Goal: Information Seeking & Learning: Learn about a topic

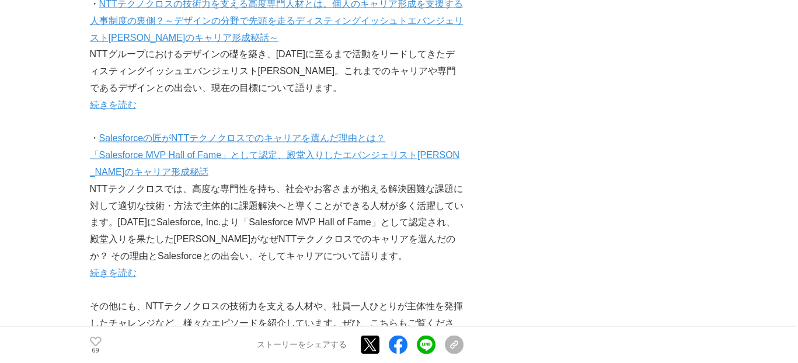
scroll to position [4818, 0]
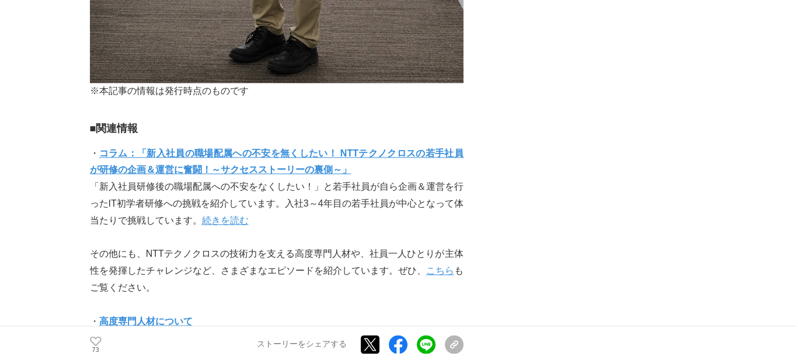
scroll to position [3382, 0]
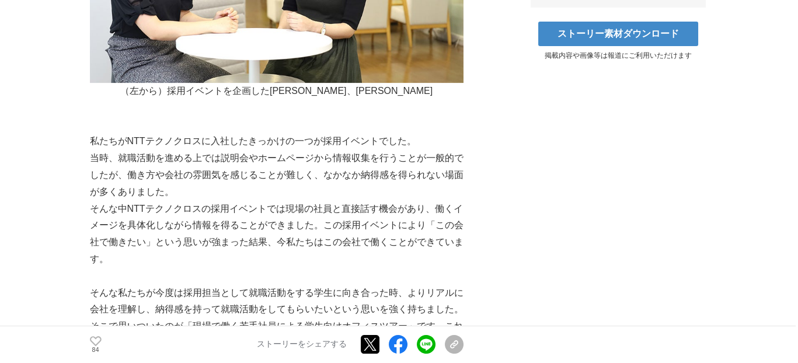
scroll to position [739, 0]
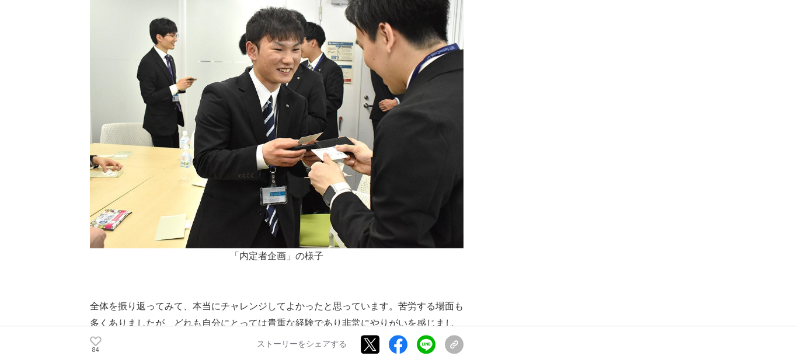
scroll to position [2279, 0]
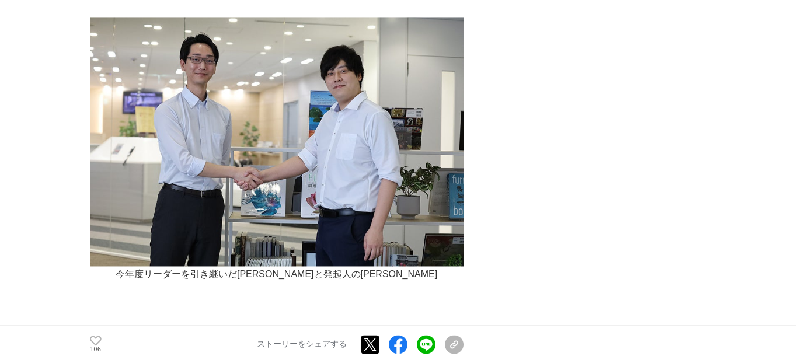
scroll to position [3855, 0]
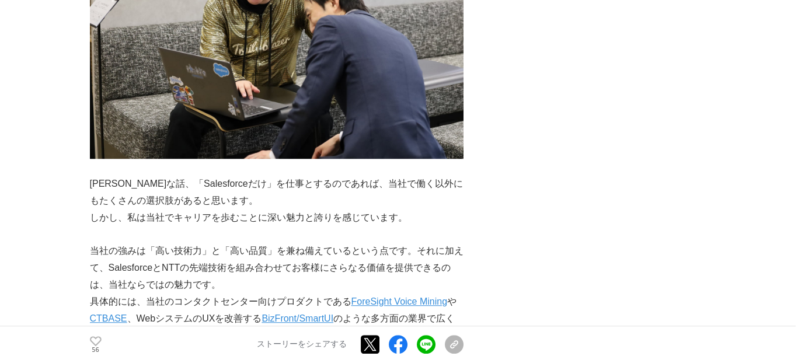
scroll to position [1986, 0]
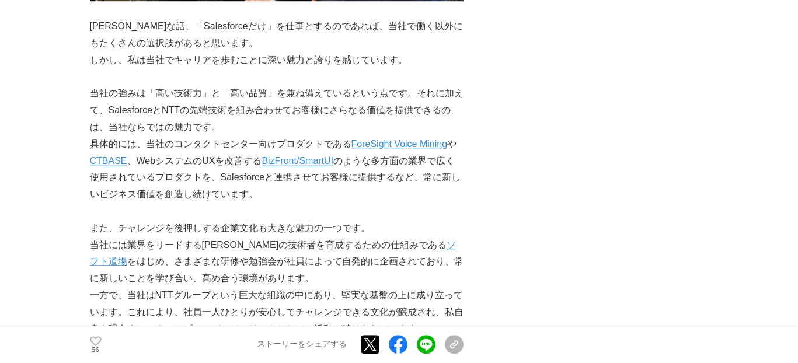
click at [343, 32] on p "[PERSON_NAME]な話、「Salesforceだけ」を仕事とするのであれば、当社で働く以外にもたくさんの選択肢があると思います。" at bounding box center [277, 35] width 374 height 34
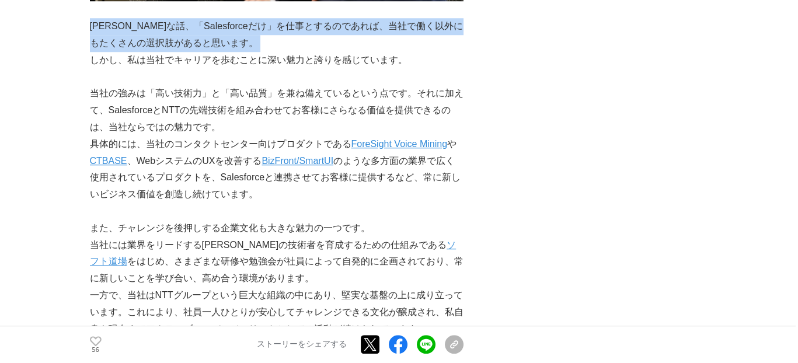
click at [343, 32] on p "[PERSON_NAME]な話、「Salesforceだけ」を仕事とするのであれば、当社で働く以外にもたくさんの選択肢があると思います。" at bounding box center [277, 35] width 374 height 34
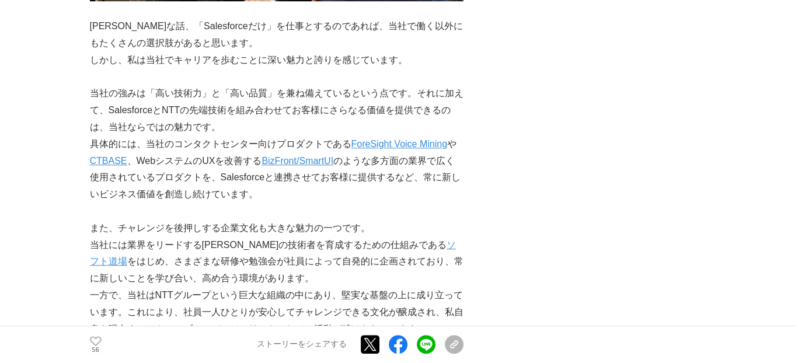
click at [346, 61] on p "しかし、私は当社でキャリアを歩むことに深い魅力と誇りを感じています。" at bounding box center [277, 60] width 374 height 17
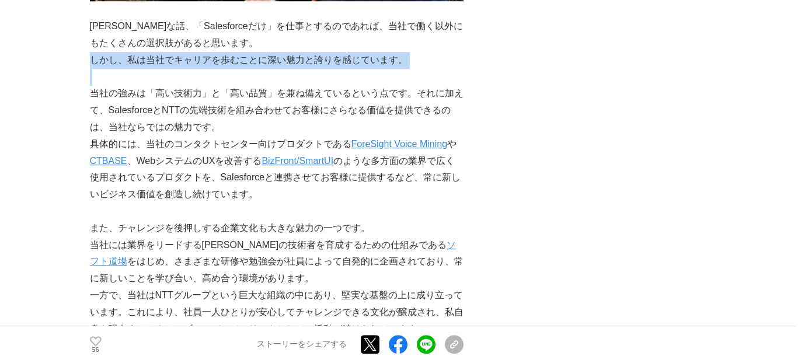
click at [346, 61] on p "しかし、私は当社でキャリアを歩むことに深い魅力と誇りを感じています。" at bounding box center [277, 60] width 374 height 17
click at [343, 91] on p "当社の強みは「高い技術力」と「高い品質」を兼ね備えているという点です。それに加えて、SalesforceとNTTの先端技術を組み合わせてお客様にさらなる価値を…" at bounding box center [277, 110] width 374 height 50
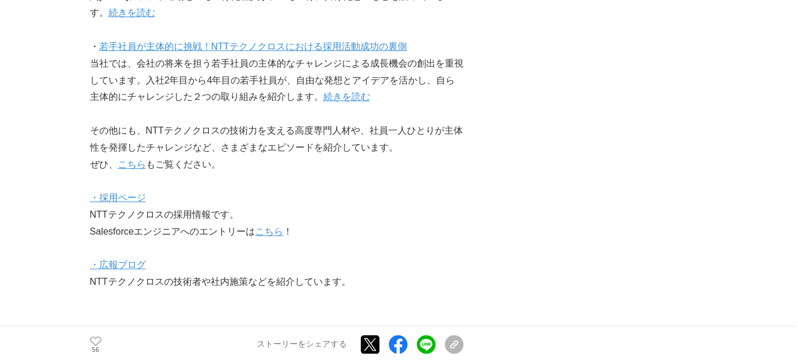
scroll to position [2804, 0]
